Goal: Obtain resource: Download file/media

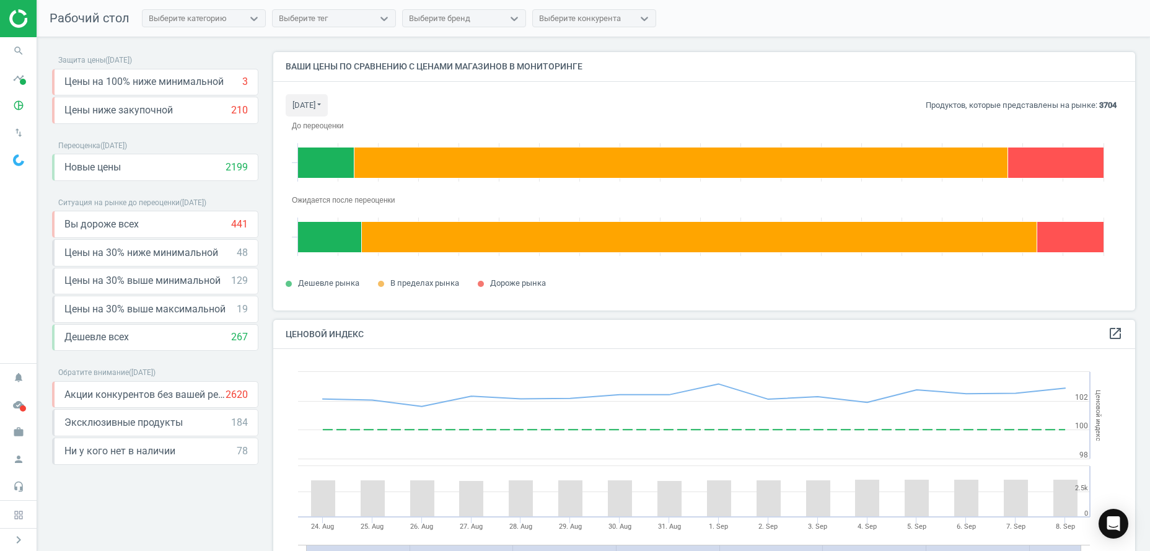
scroll to position [299, 863]
click at [15, 108] on icon "pie_chart_outlined" at bounding box center [19, 106] width 24 height 24
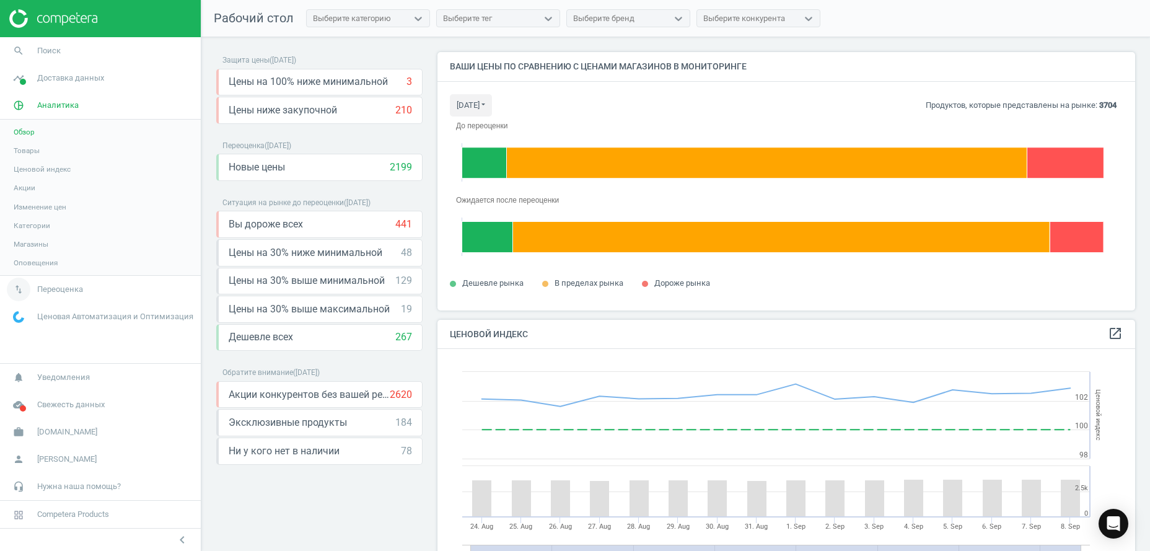
scroll to position [19, 19]
click at [403, 223] on icon "keyboard_arrow_down" at bounding box center [409, 223] width 15 height 15
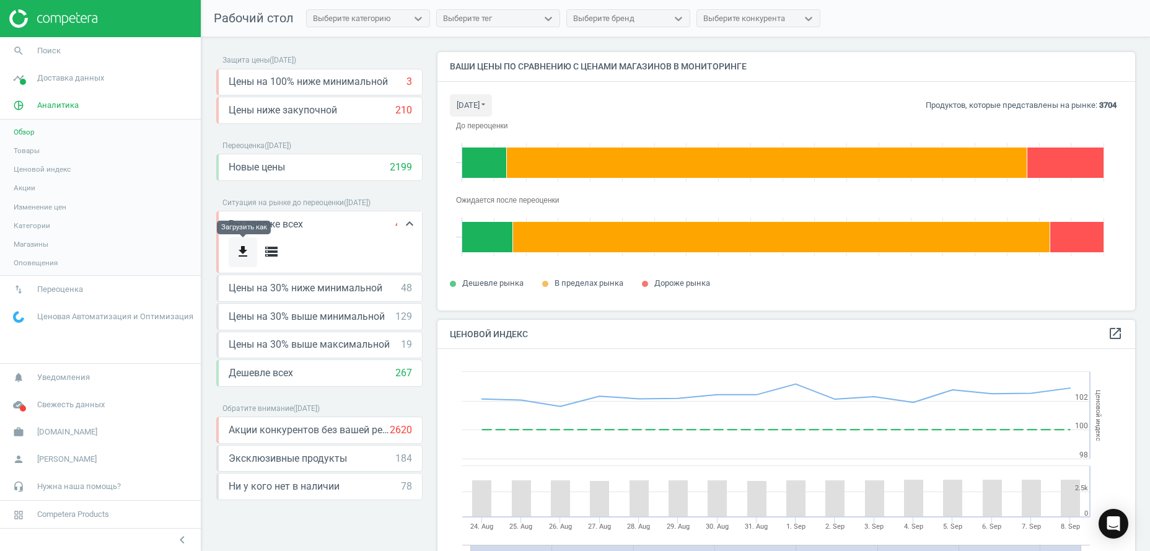
click at [244, 252] on icon "get_app" at bounding box center [243, 251] width 15 height 15
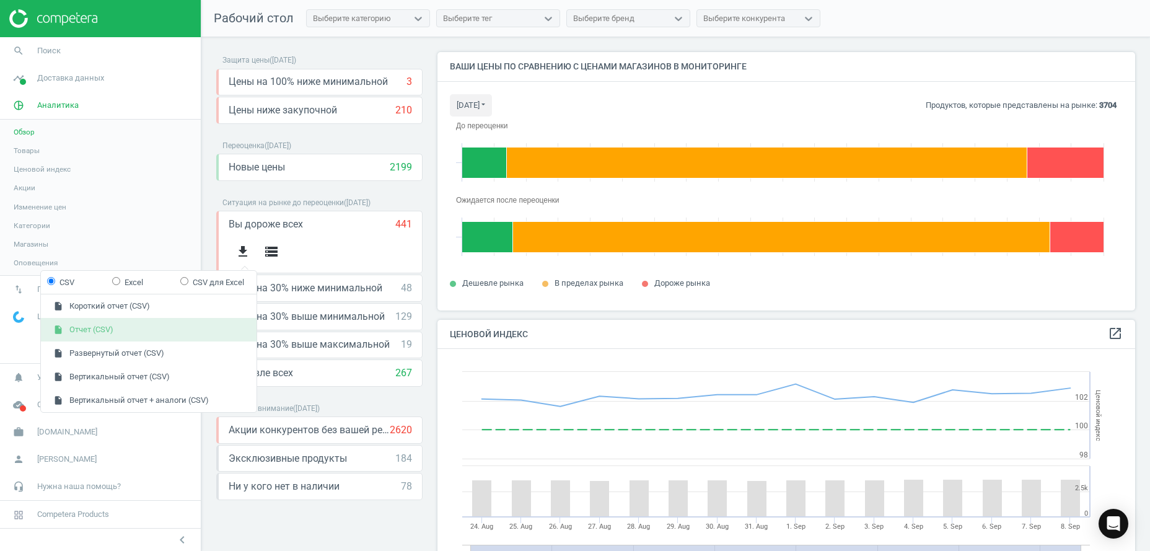
click at [110, 328] on button "insert_drive_file Отчет (CSV)" at bounding box center [149, 330] width 216 height 24
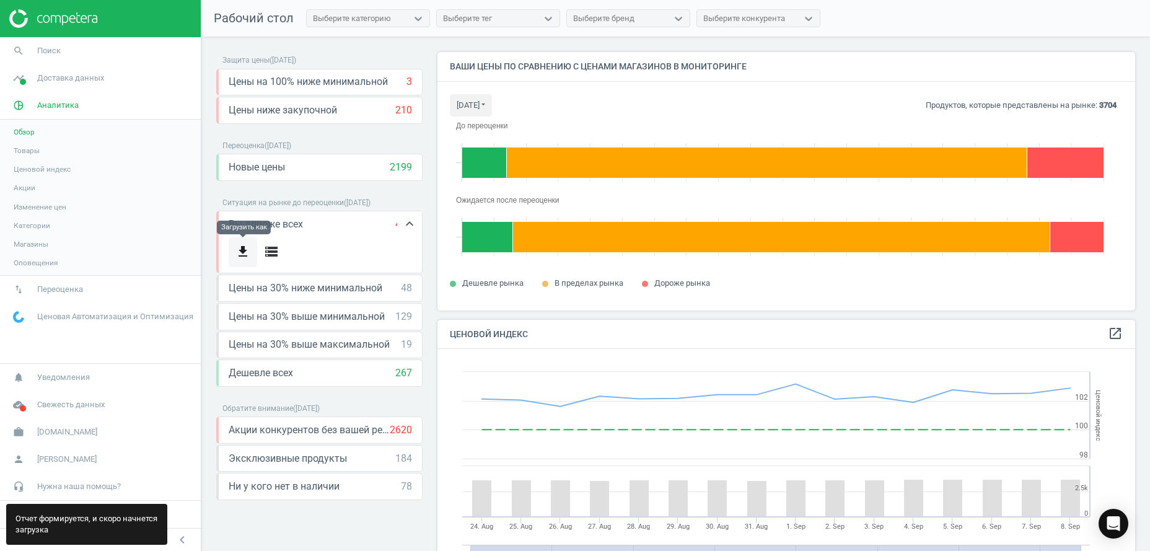
click at [244, 253] on icon "get_app" at bounding box center [243, 251] width 15 height 15
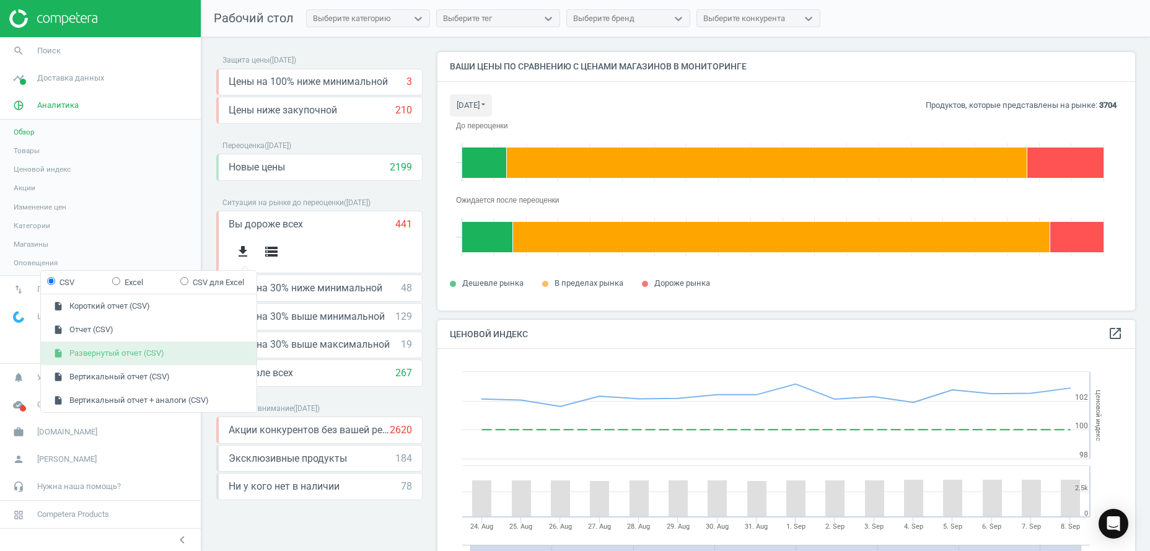
click at [119, 353] on button "insert_drive_file Развернутый отчет (CSV)" at bounding box center [149, 354] width 216 height 24
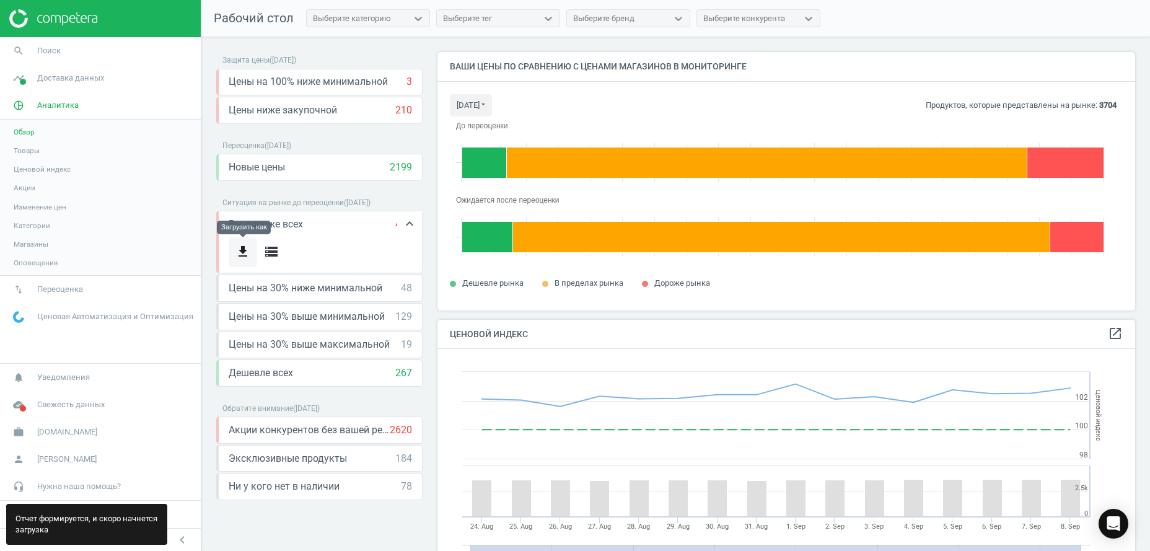
click at [241, 250] on icon "get_app" at bounding box center [243, 251] width 15 height 15
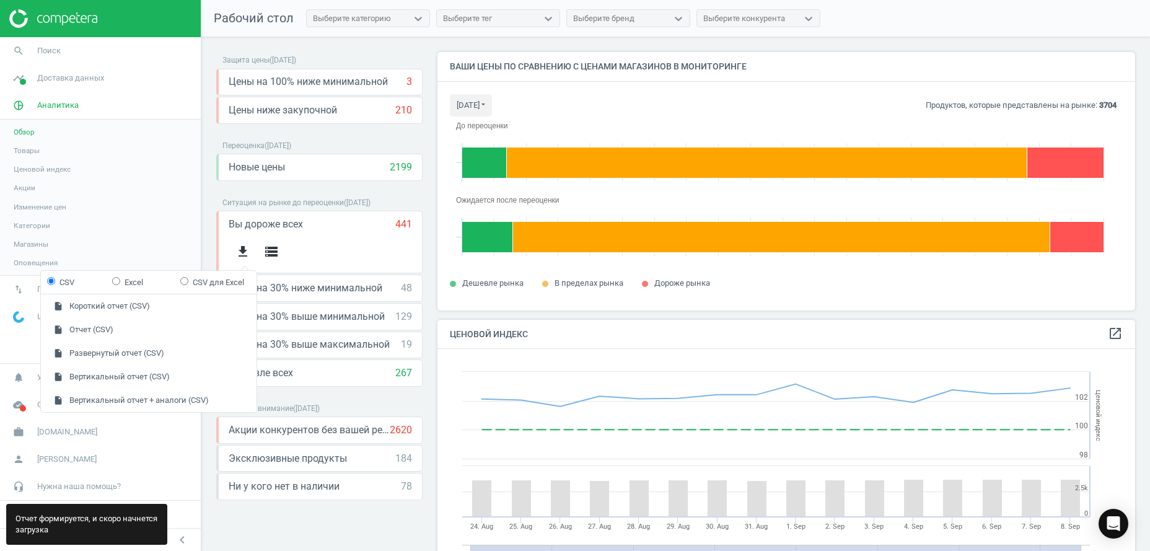
click at [119, 279] on input "Excel" at bounding box center [116, 281] width 8 height 8
radio input "true"
click at [107, 327] on button "insert_drive_file Отчет (Excel)" at bounding box center [149, 330] width 216 height 24
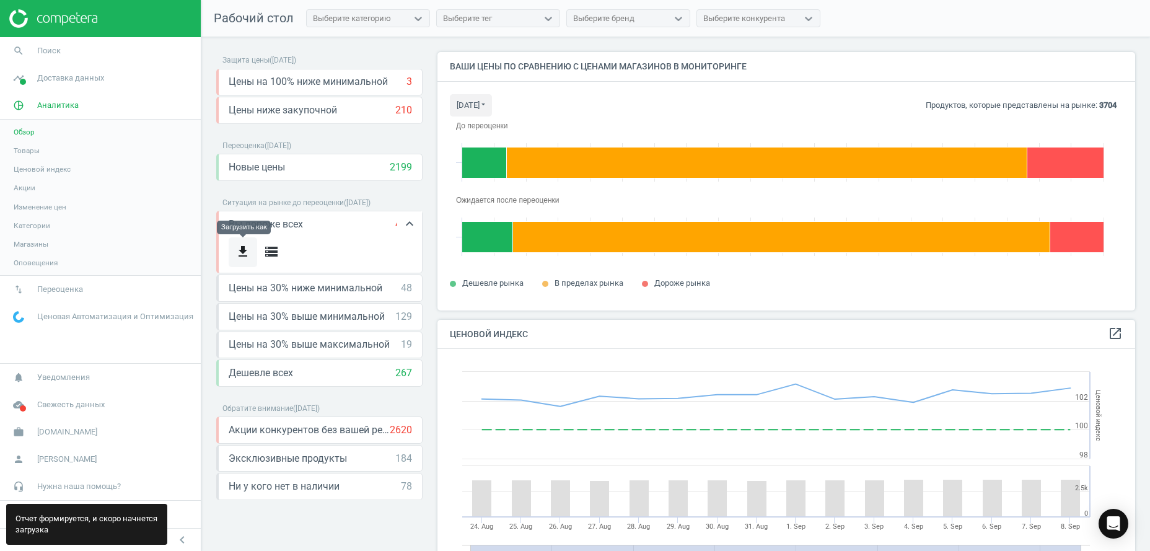
click at [238, 255] on icon "get_app" at bounding box center [243, 251] width 15 height 15
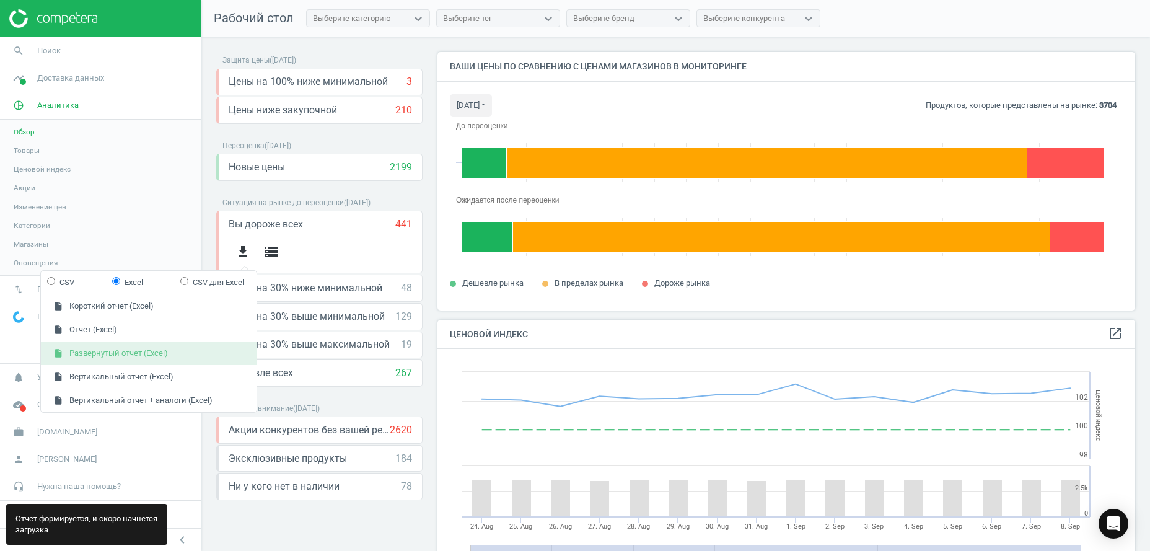
click at [132, 356] on button "insert_drive_file Развернутый отчет (Excel)" at bounding box center [149, 354] width 216 height 24
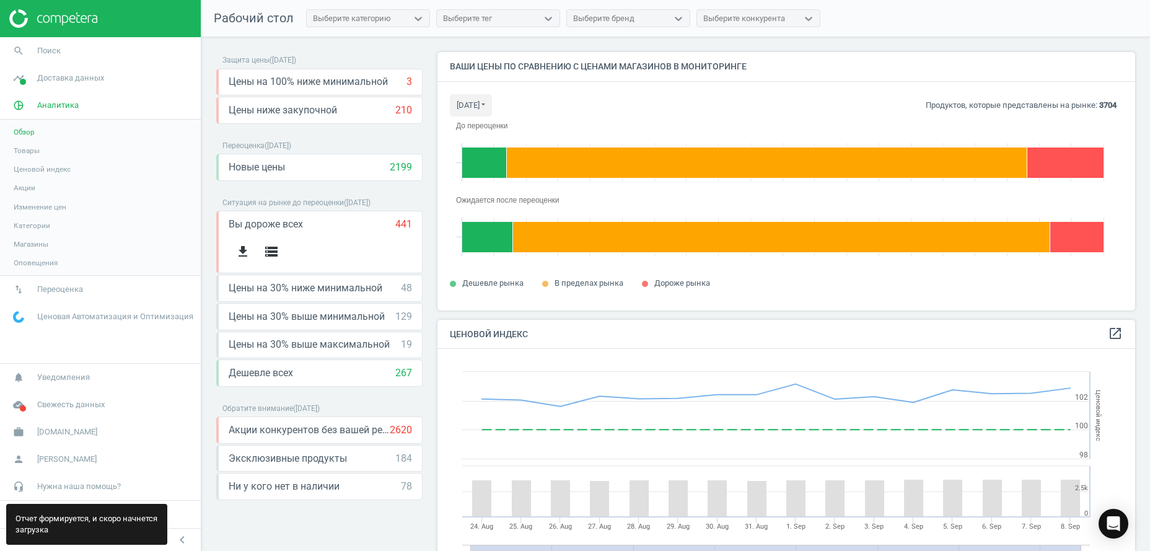
click at [31, 154] on span "Товары" at bounding box center [27, 151] width 26 height 10
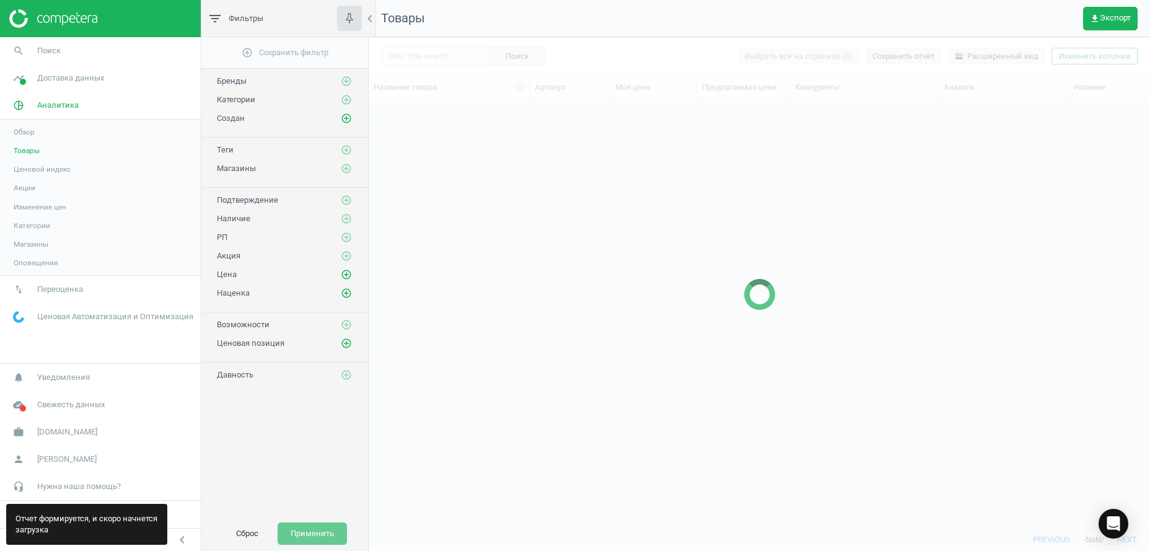
scroll to position [402, 769]
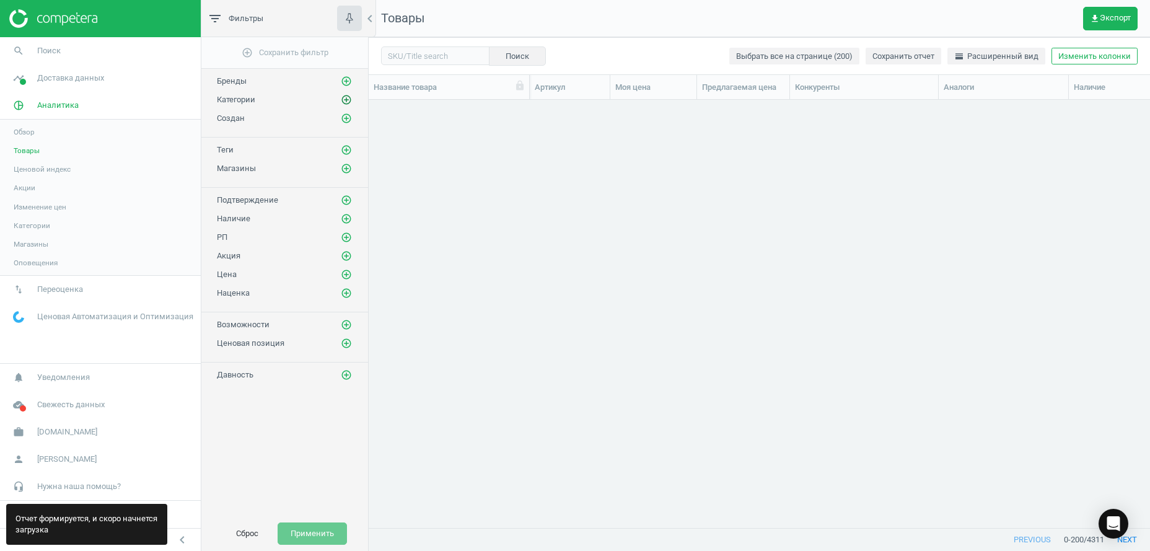
click at [351, 102] on icon "add_circle_outline" at bounding box center [346, 99] width 11 height 11
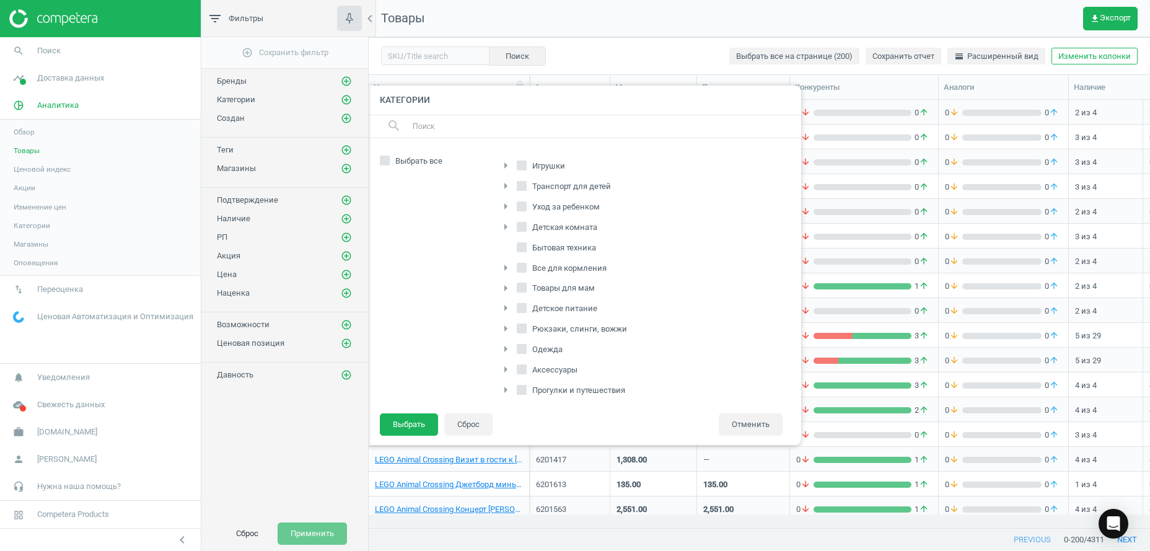
scroll to position [189, 0]
click at [502, 364] on icon "arrow_right" at bounding box center [505, 364] width 15 height 15
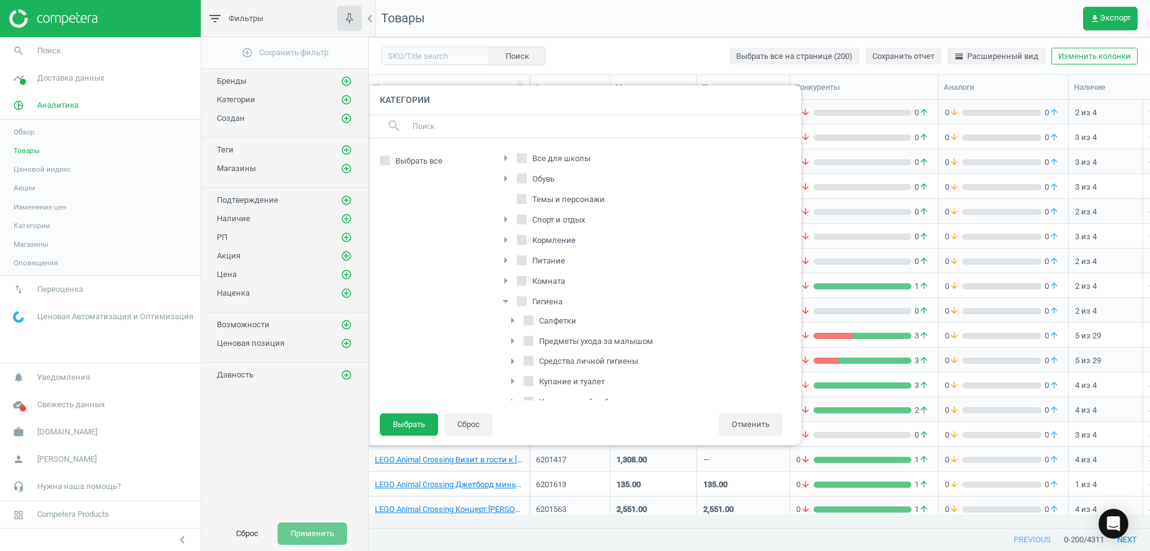
scroll to position [315, 0]
click at [511, 278] on icon "arrow_right" at bounding box center [512, 277] width 15 height 15
click at [511, 278] on icon "arrow_drop_down" at bounding box center [512, 277] width 15 height 15
click at [509, 252] on icon "arrow_right" at bounding box center [512, 257] width 15 height 15
click at [509, 252] on icon "arrow_drop_down" at bounding box center [512, 257] width 15 height 15
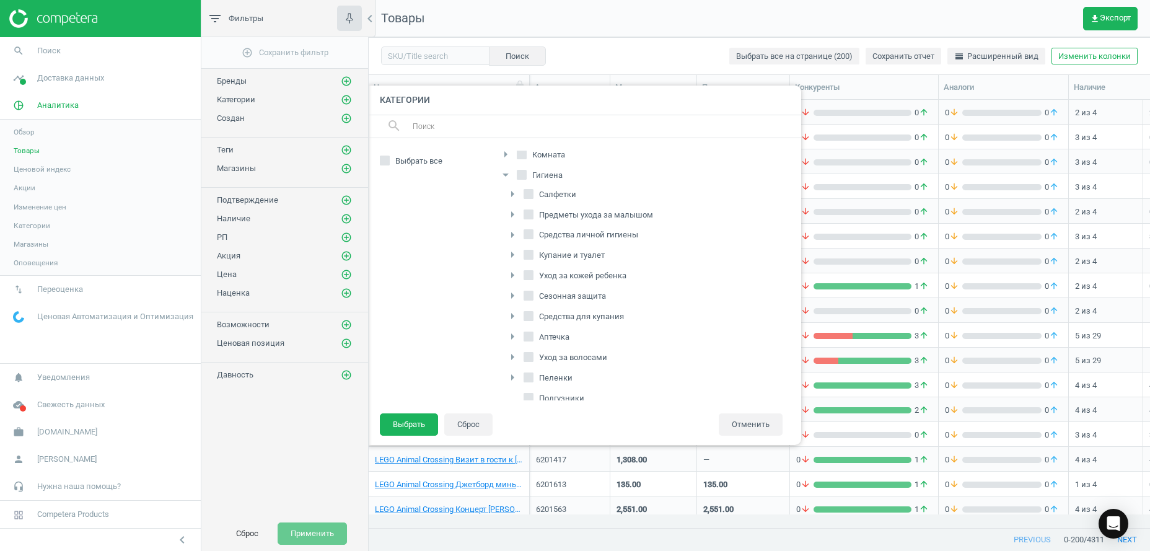
scroll to position [435, 0]
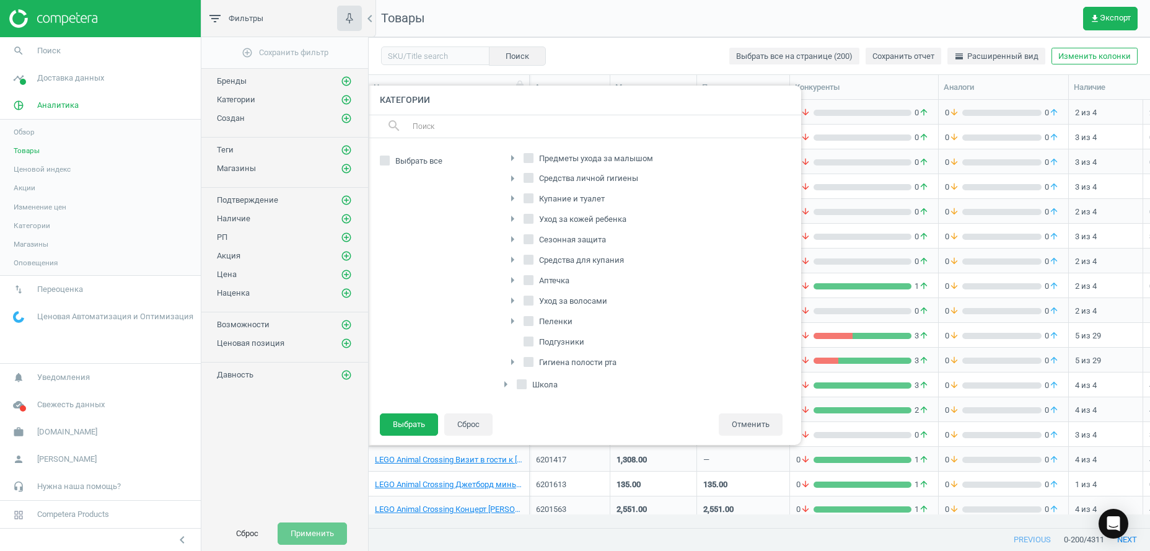
click at [531, 336] on label "Подгузники" at bounding box center [555, 341] width 63 height 17
click at [531, 337] on input "Подгузники" at bounding box center [529, 341] width 8 height 8
checkbox input "true"
click at [406, 422] on button "Выбрать" at bounding box center [409, 424] width 58 height 22
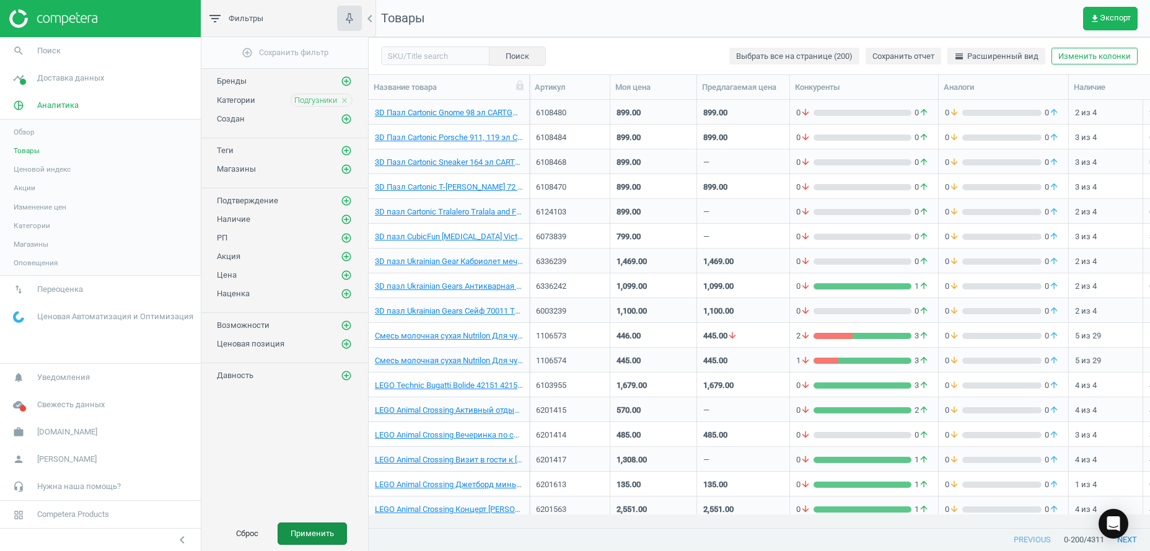
click at [319, 537] on button "Применить" at bounding box center [312, 534] width 69 height 22
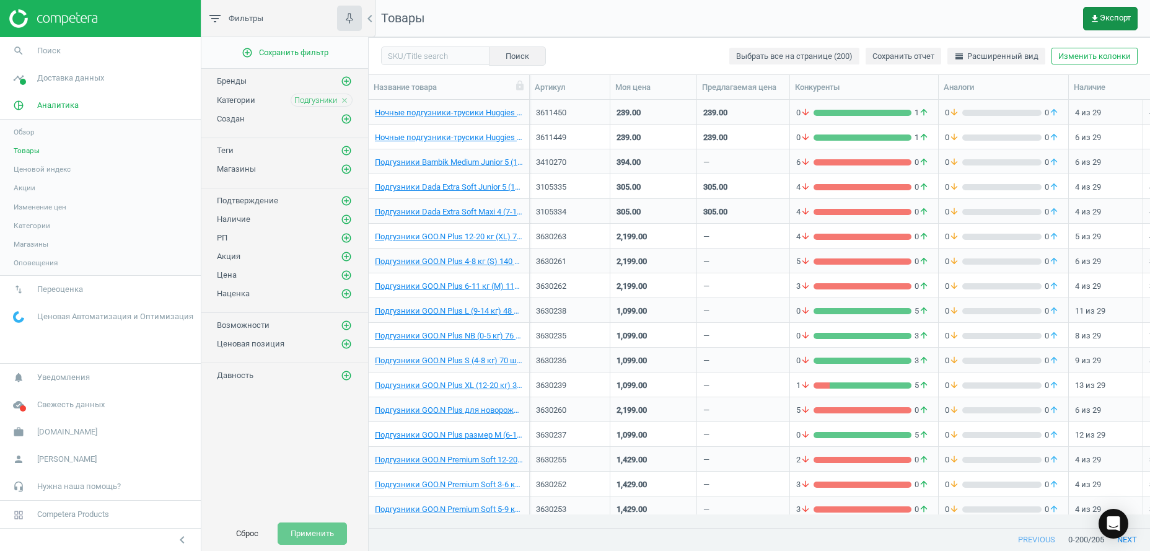
click at [1106, 14] on span "get_app Экспорт" at bounding box center [1110, 19] width 41 height 10
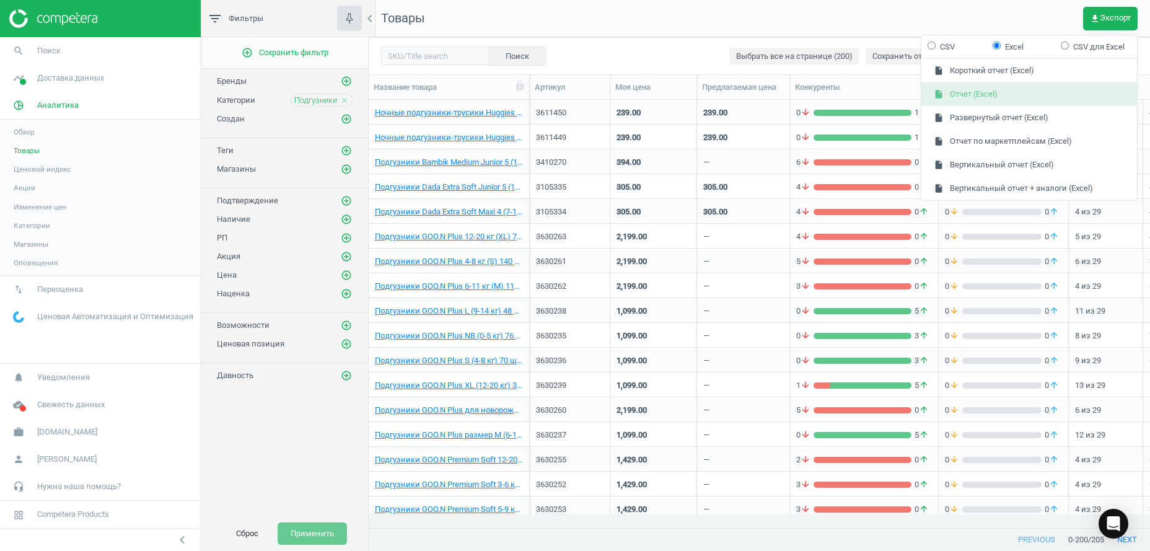
click at [973, 89] on button "insert_drive_file Отчет (Excel)" at bounding box center [1030, 94] width 216 height 24
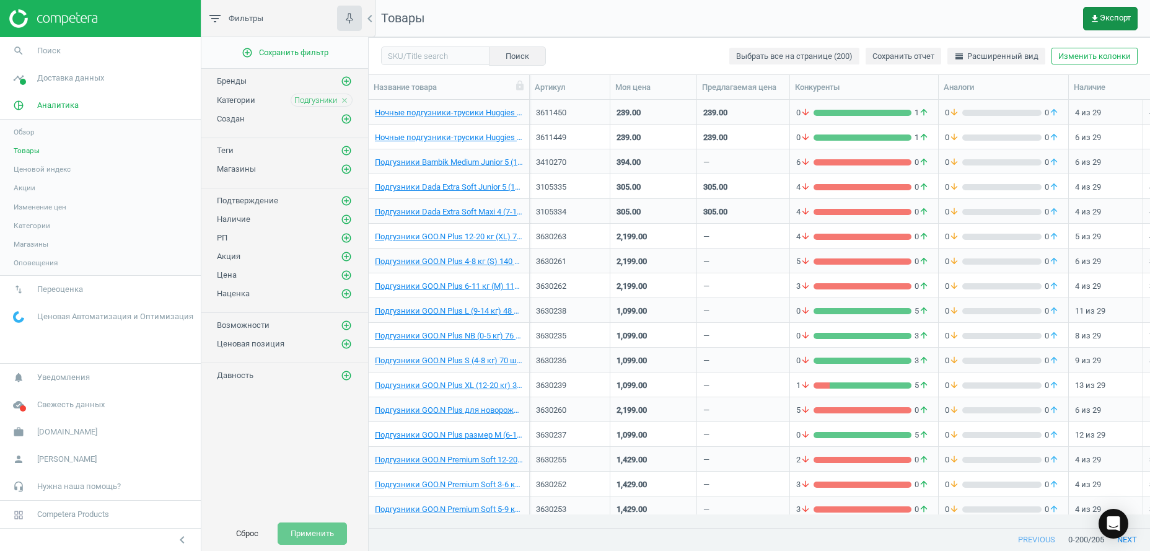
click at [1102, 11] on button "get_app Экспорт" at bounding box center [1110, 19] width 55 height 24
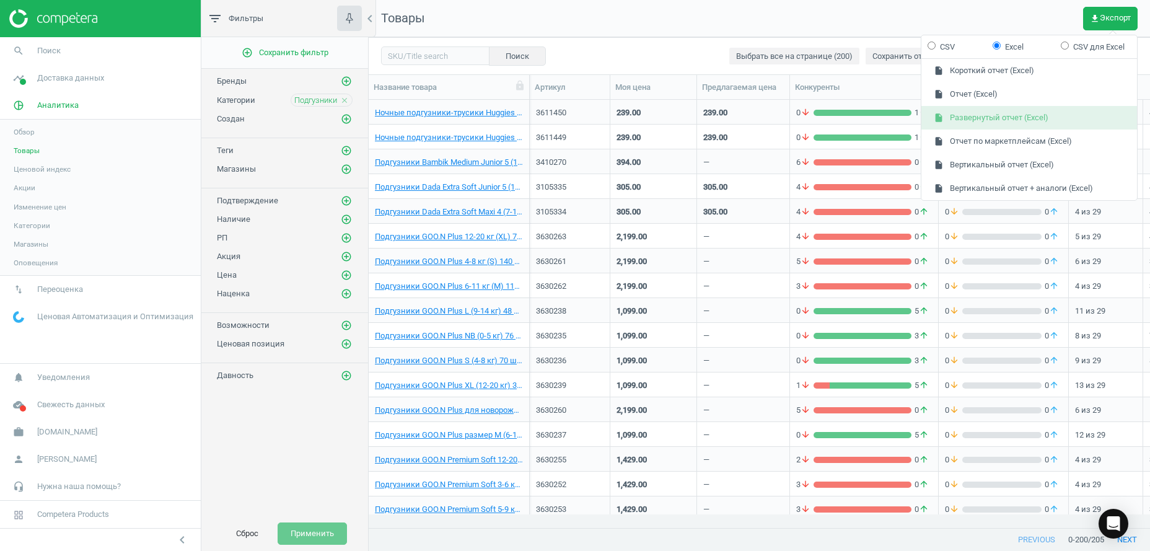
click at [989, 117] on button "insert_drive_file Развернутый отчет (Excel)" at bounding box center [1030, 118] width 216 height 24
